Goal: Task Accomplishment & Management: Manage account settings

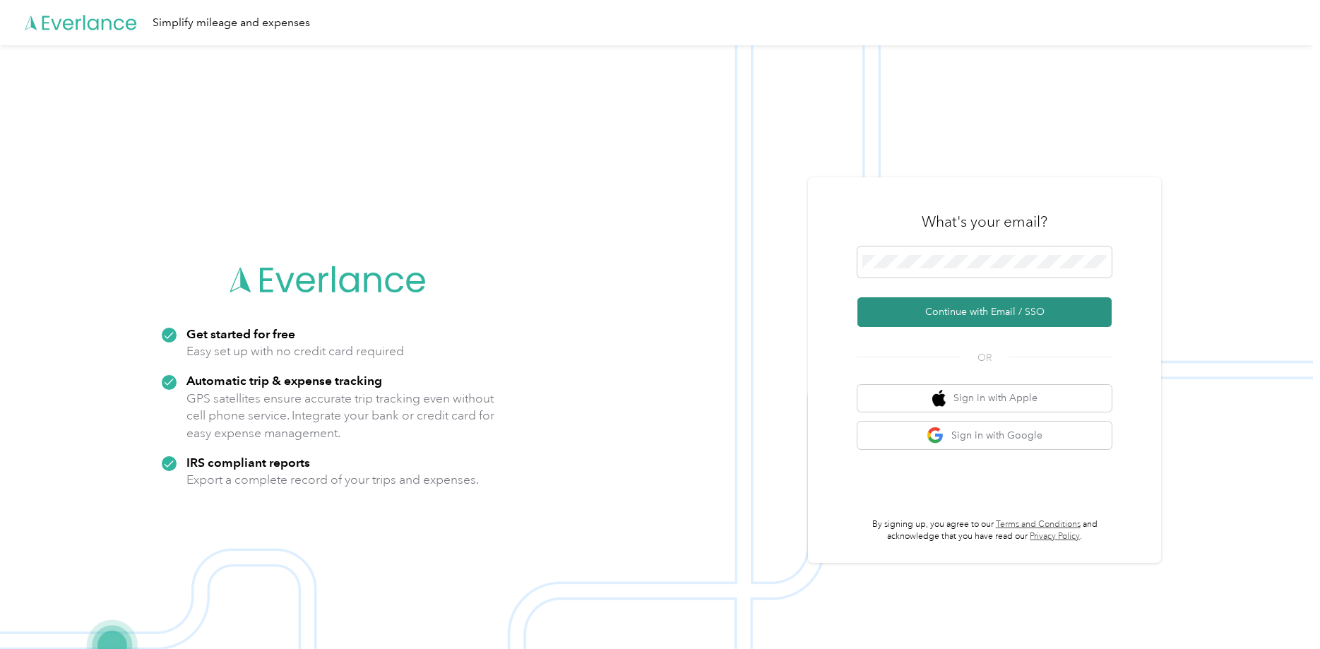
click at [998, 311] on button "Continue with Email / SSO" at bounding box center [984, 312] width 254 height 30
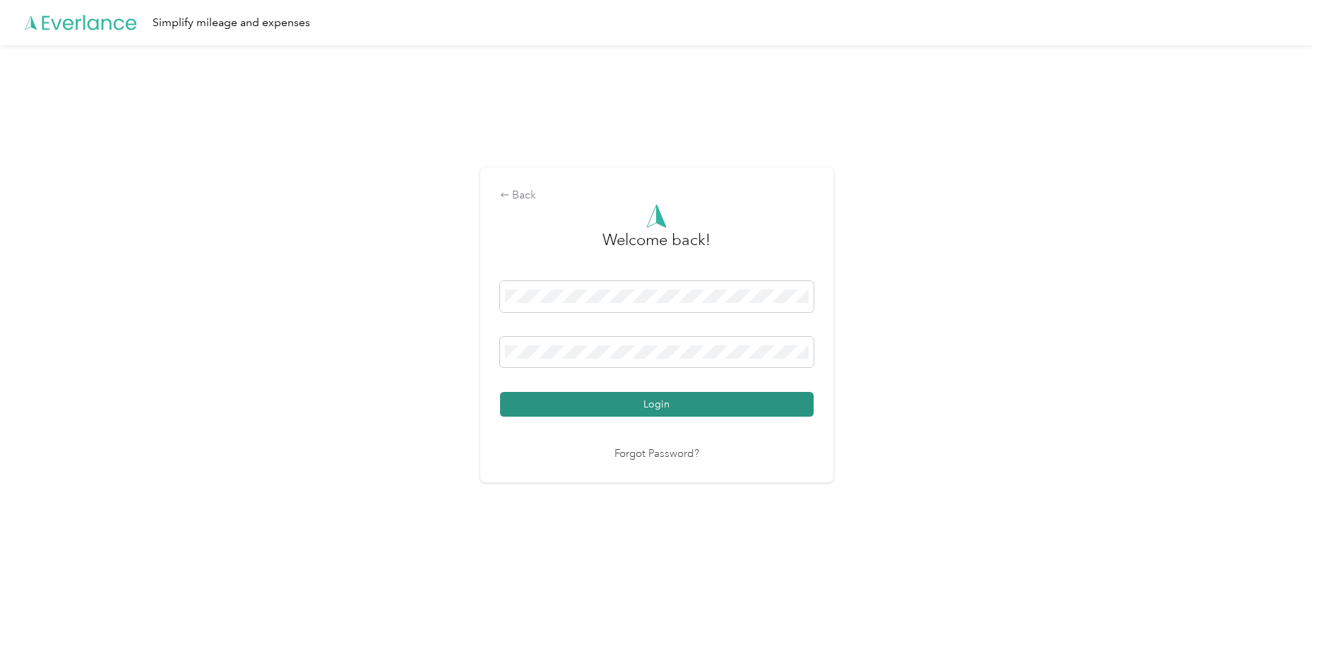
click at [660, 404] on button "Login" at bounding box center [657, 404] width 314 height 25
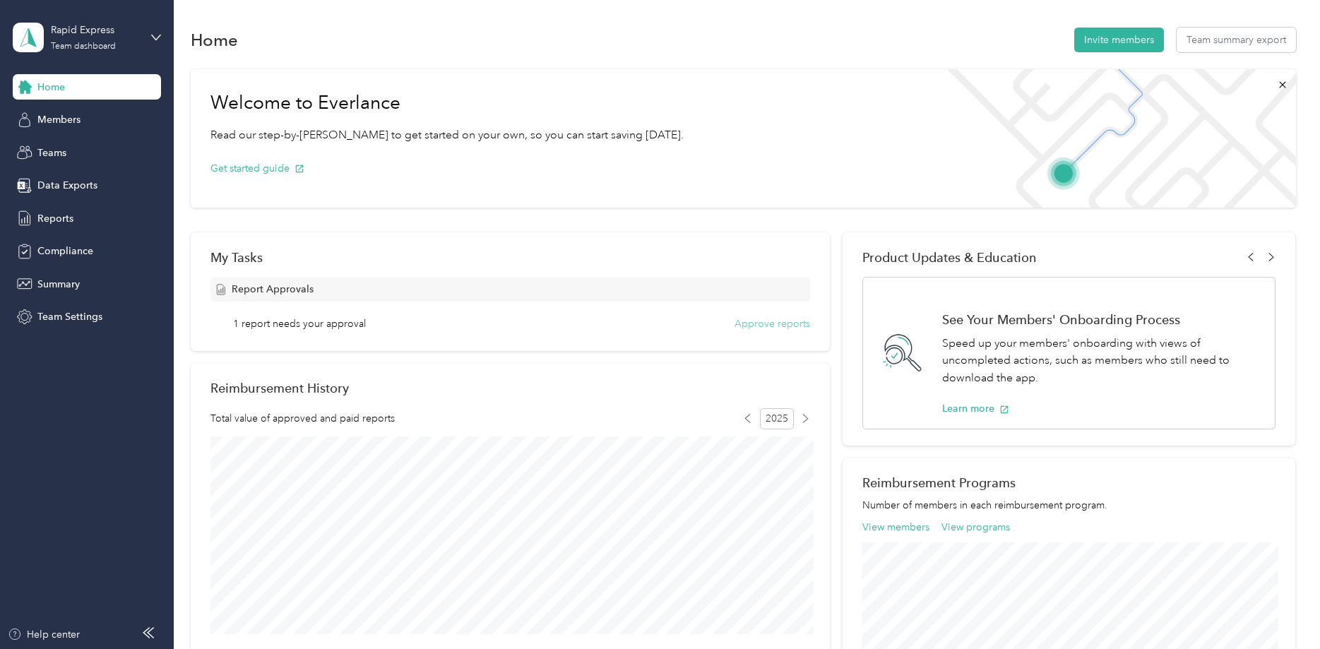
click at [766, 321] on button "Approve reports" at bounding box center [773, 323] width 76 height 15
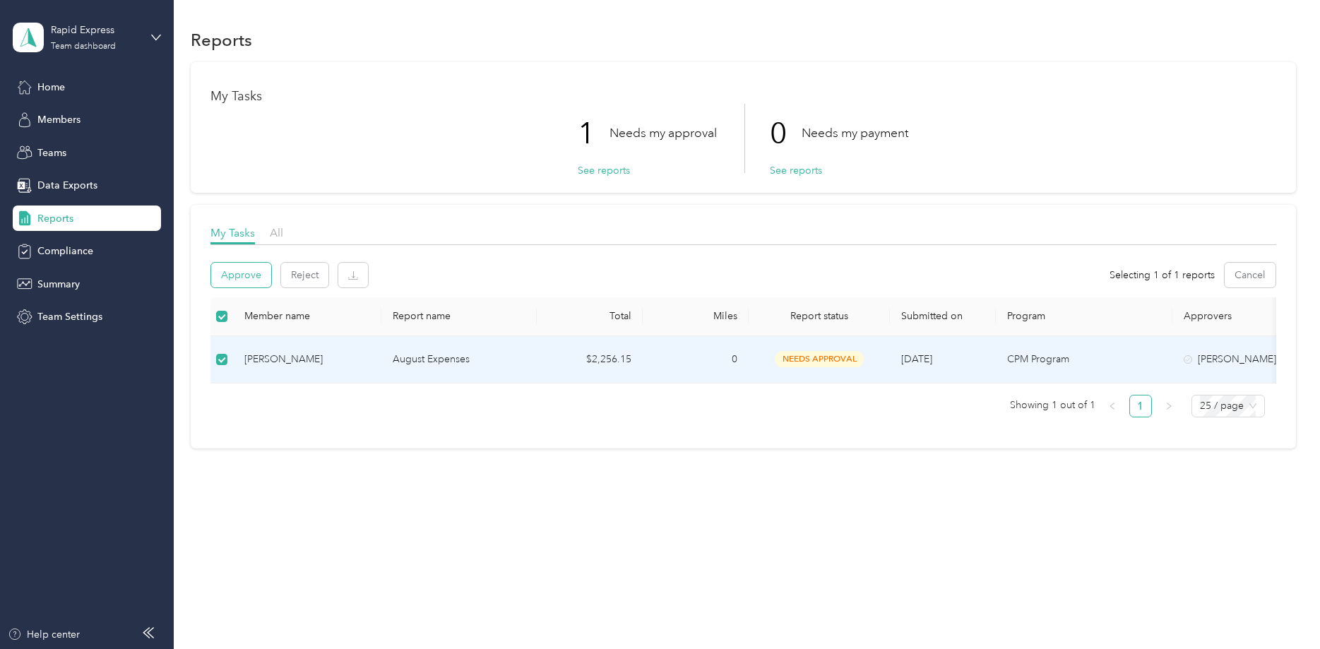
click at [234, 273] on button "Approve" at bounding box center [241, 275] width 60 height 25
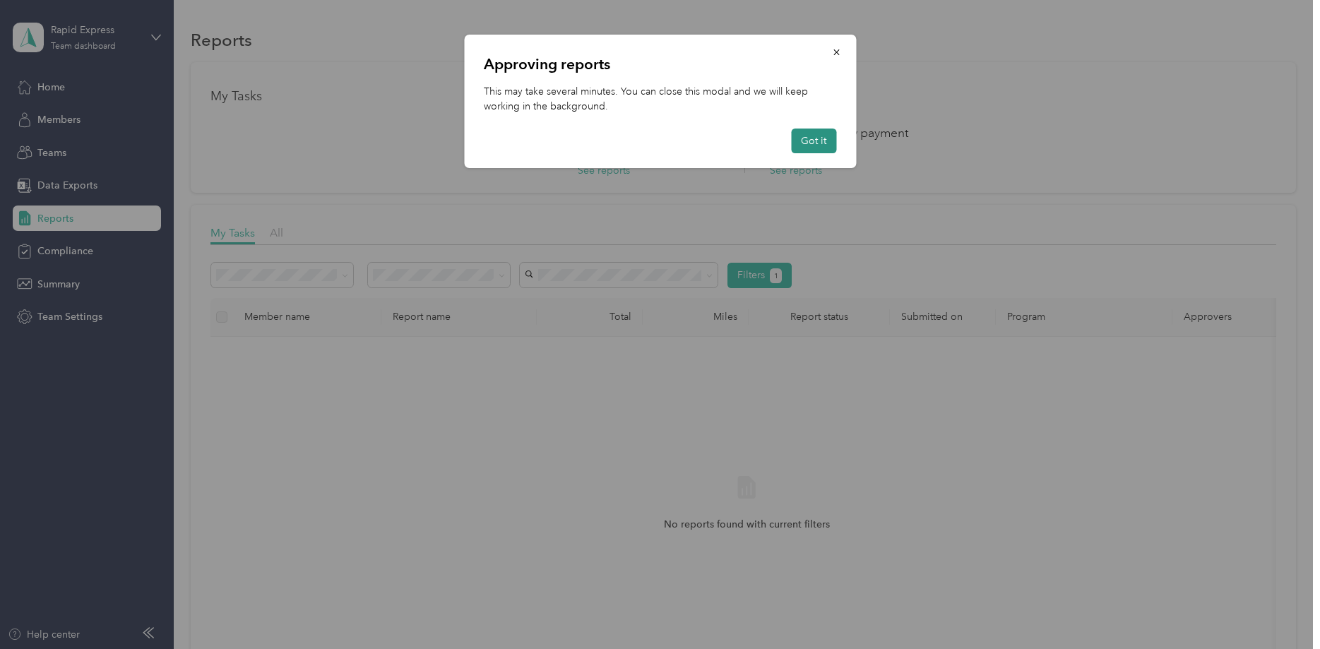
click at [815, 141] on button "Got it" at bounding box center [813, 141] width 45 height 25
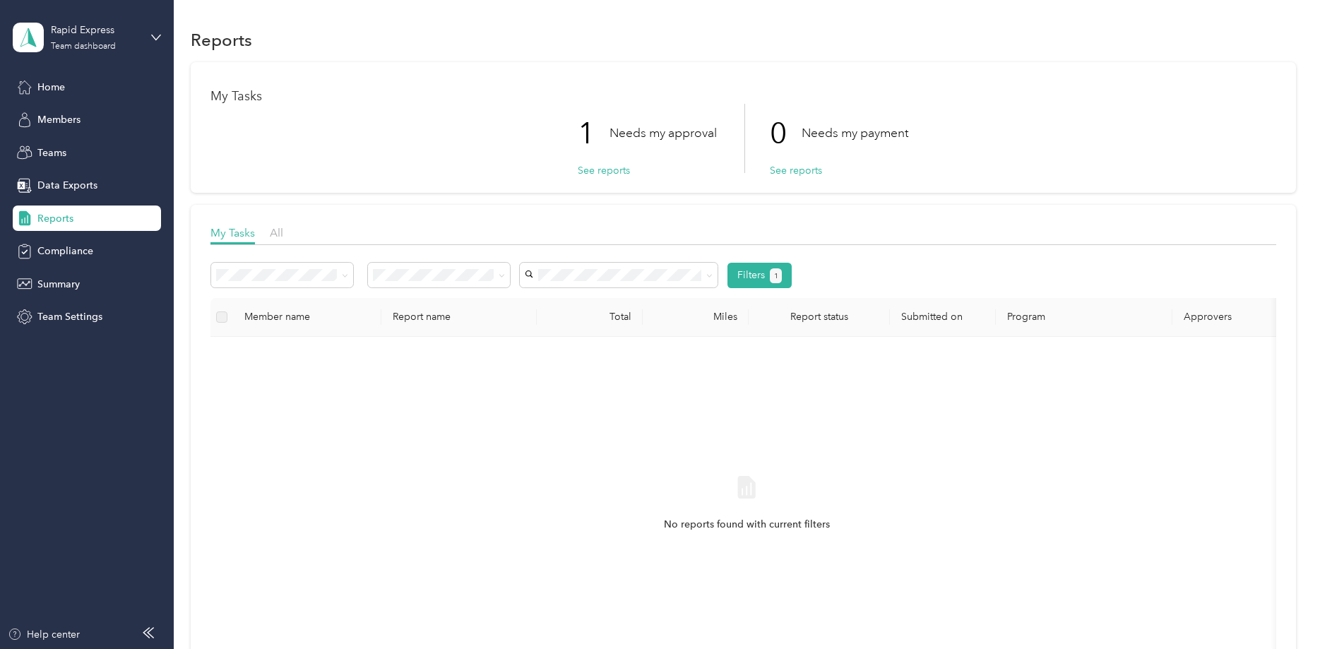
click at [391, 447] on div "No reports found with current filters" at bounding box center [746, 516] width 1049 height 336
